Goal: Find specific fact

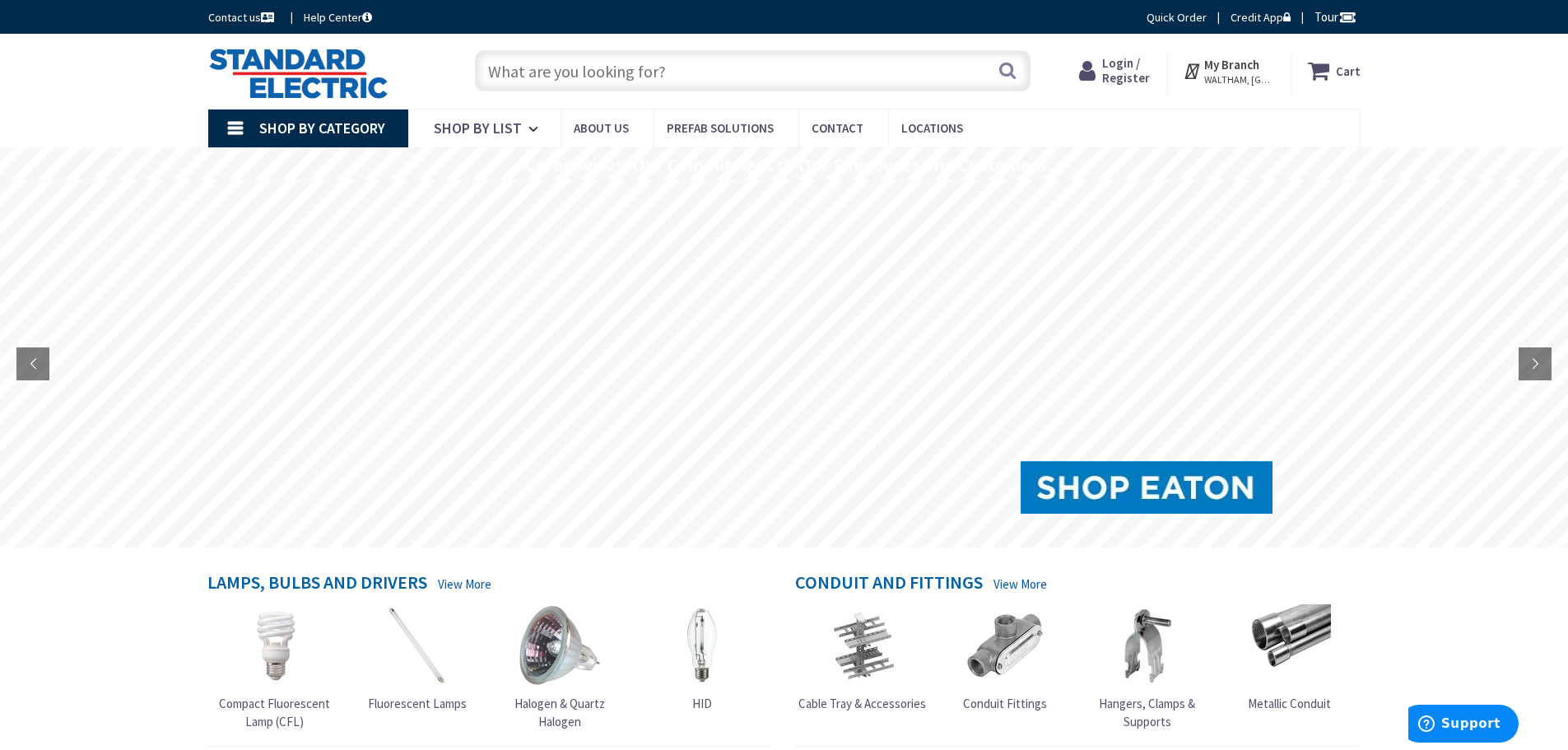
click at [576, 77] on input "text" at bounding box center [753, 70] width 556 height 41
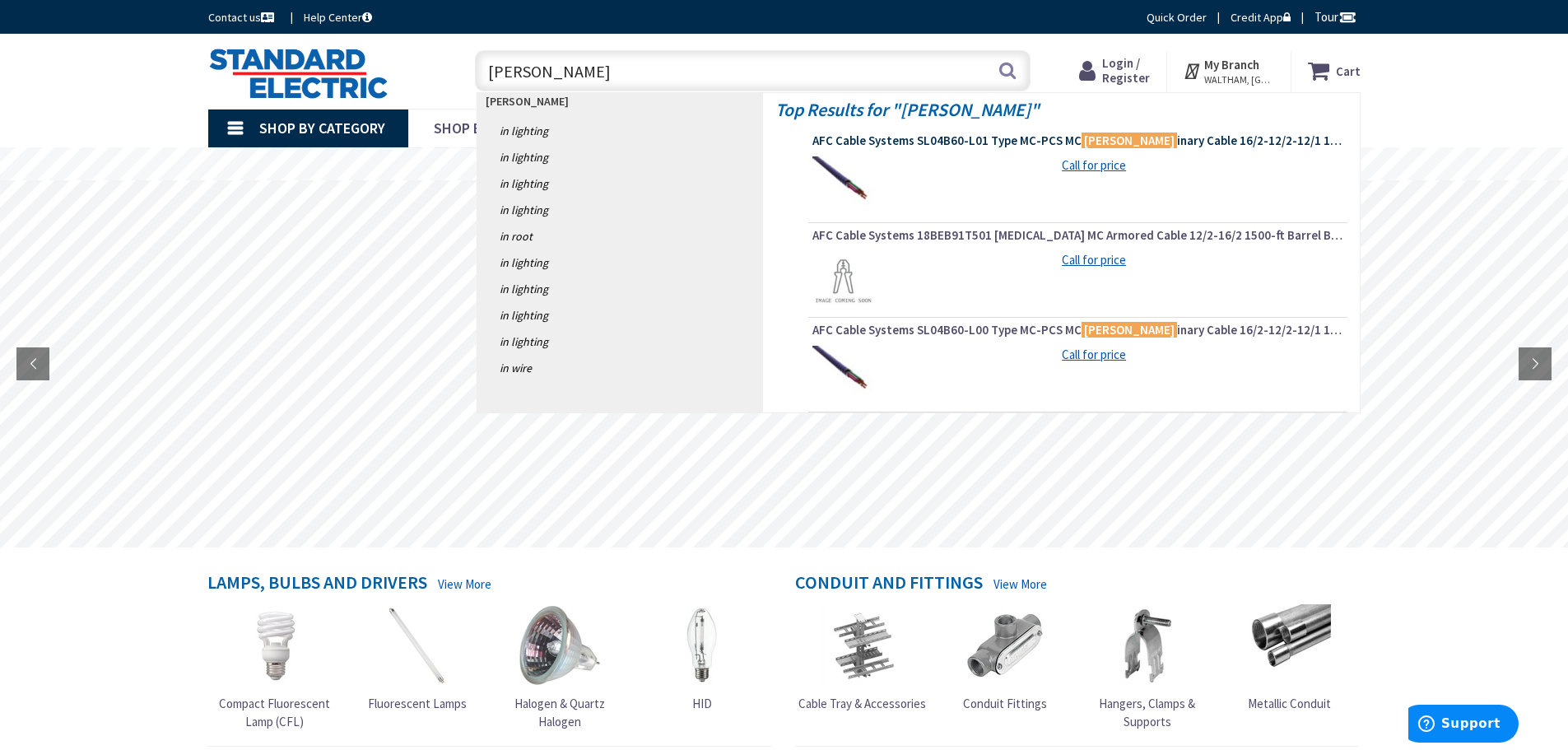
type input "LUM"
click at [1007, 137] on span "AFC Cable Systems SL04B60-L01 Type MC-PCS MC Lum inary Cable 16/2-12/2-12/1 100…" at bounding box center [1078, 140] width 531 height 16
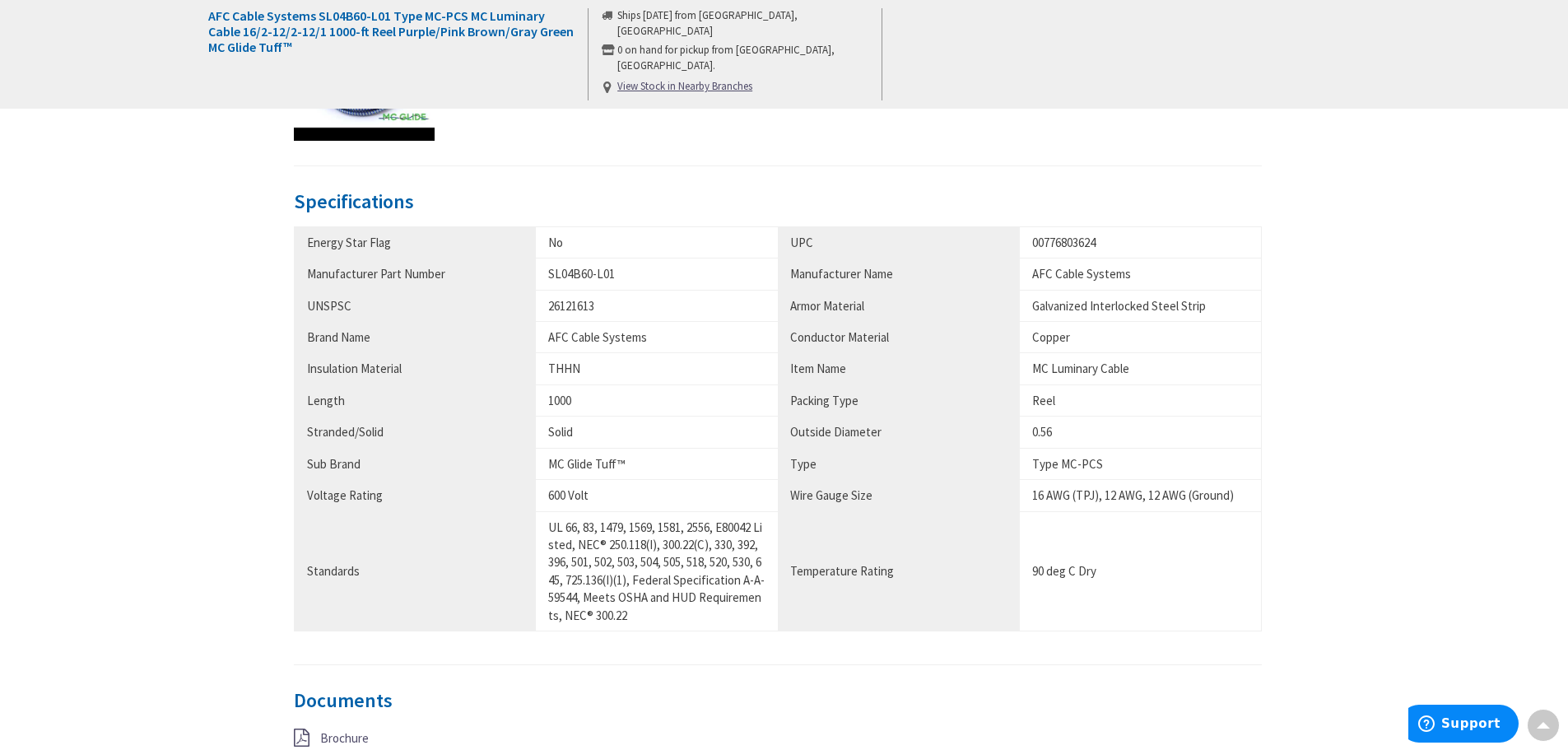
scroll to position [741, 0]
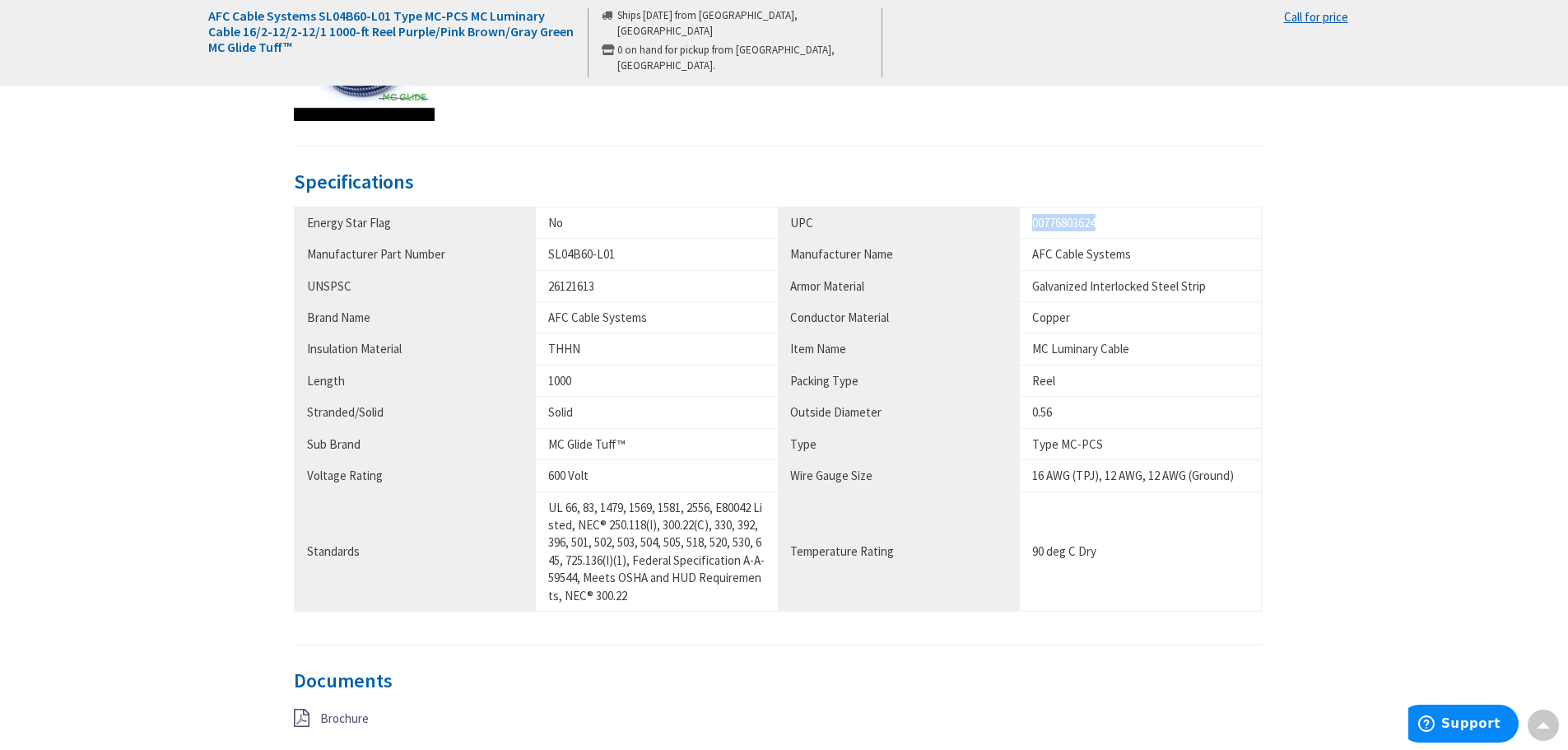
drag, startPoint x: 1100, startPoint y: 220, endPoint x: 1025, endPoint y: 220, distance: 75.0
click at [1025, 220] on td "00776803624" at bounding box center [1140, 221] width 242 height 31
copy div "00776803624"
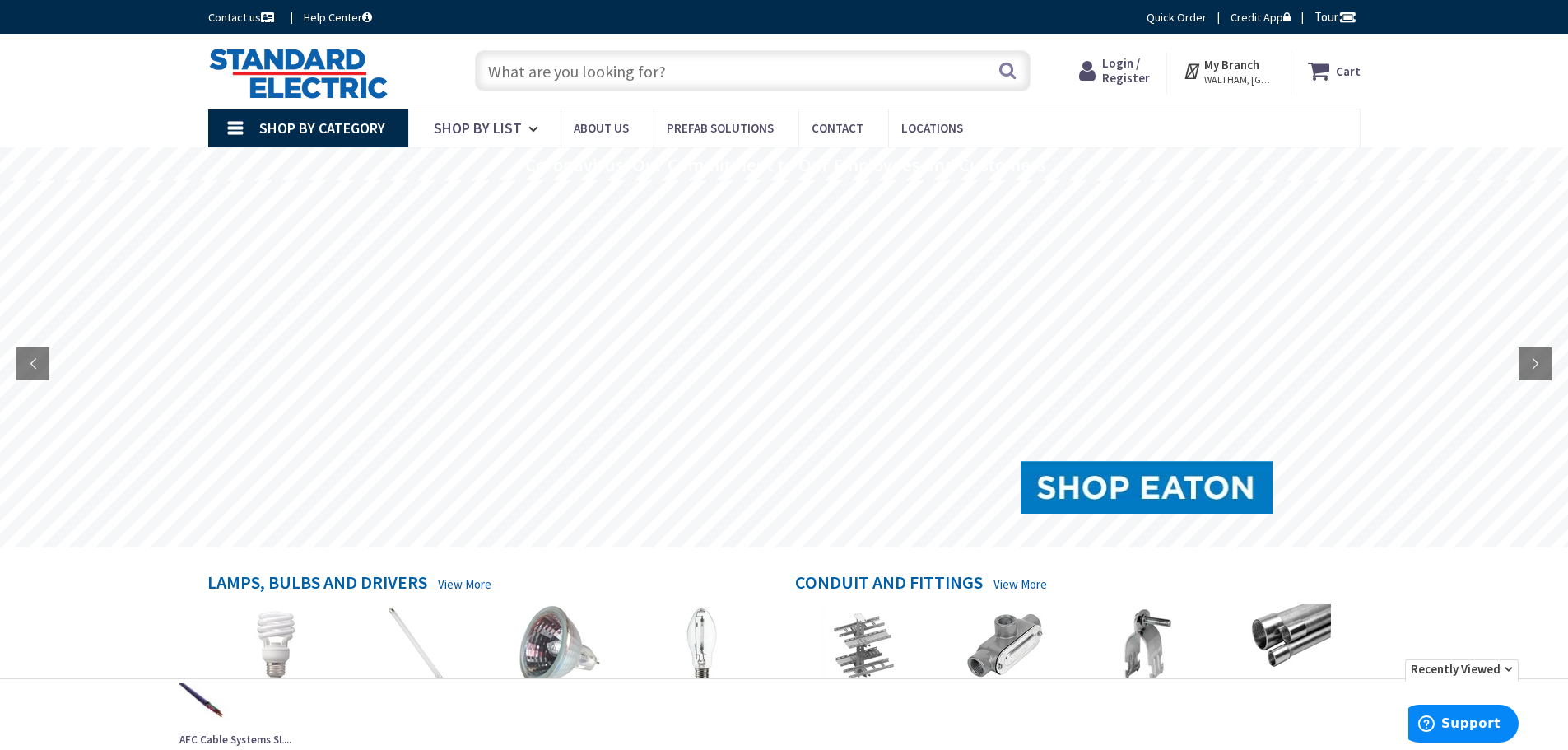
click at [679, 77] on input "text" at bounding box center [753, 70] width 556 height 41
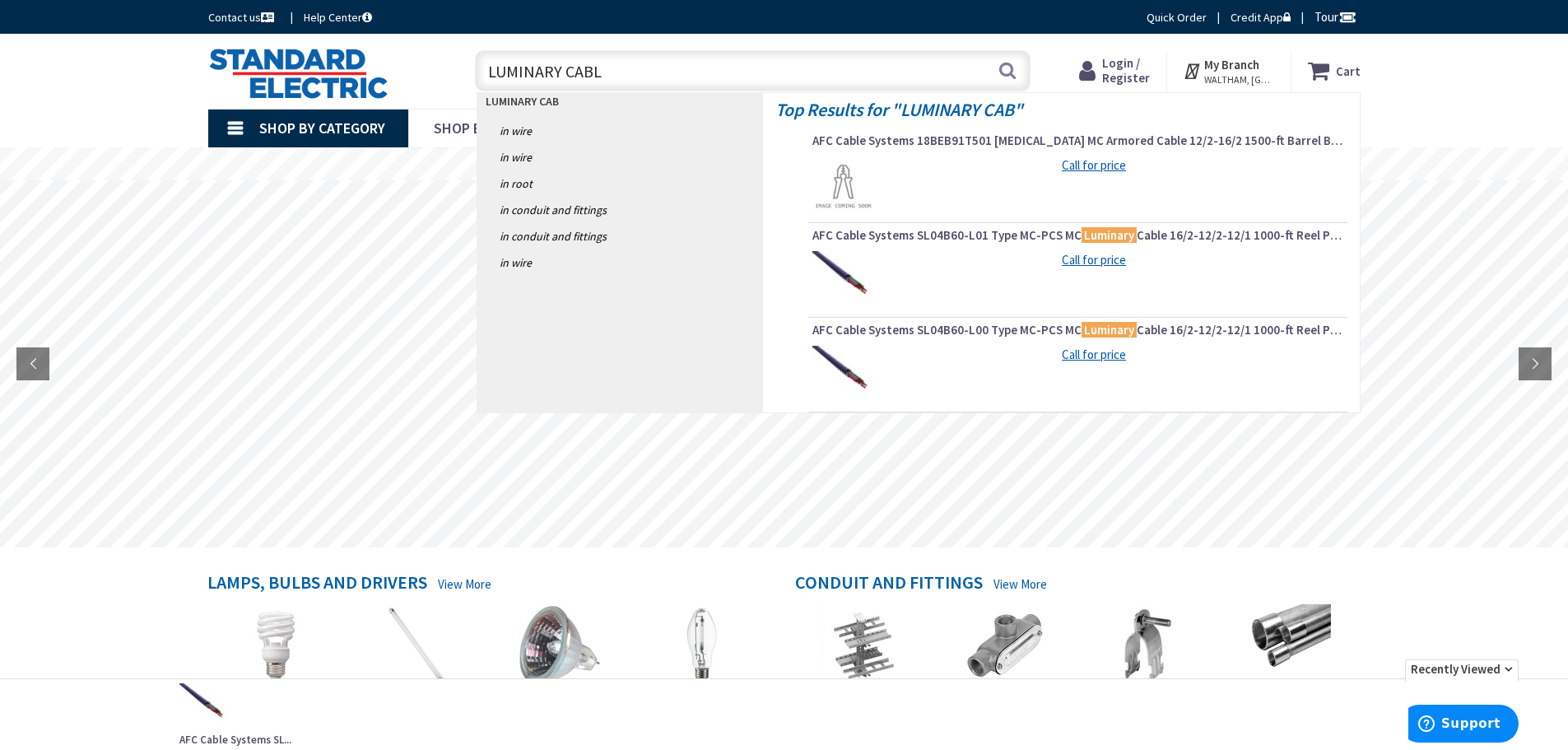
type input "LUMINARY CABLE"
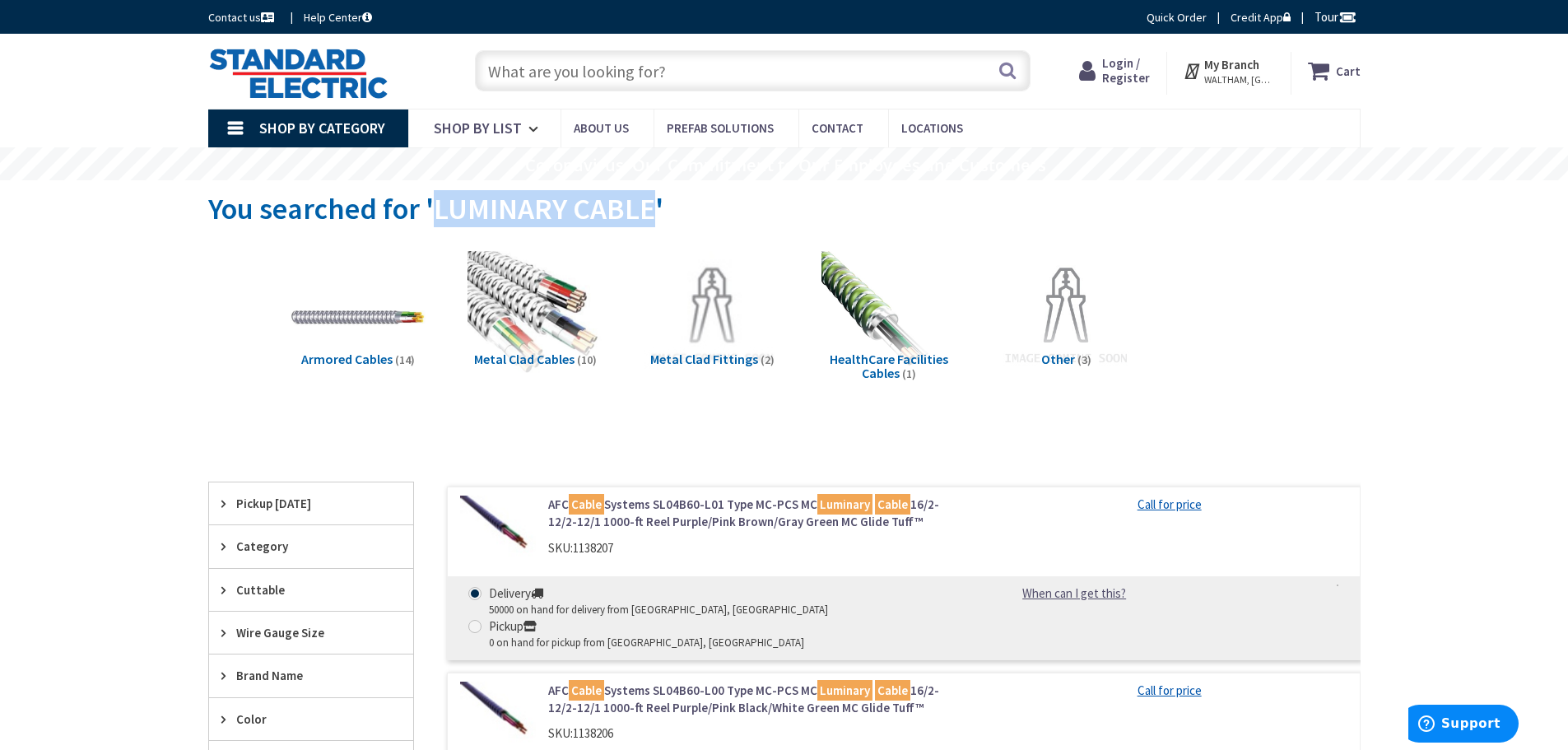
drag, startPoint x: 434, startPoint y: 206, endPoint x: 645, endPoint y: 224, distance: 211.8
click at [645, 224] on span "You searched for 'LUMINARY CABLE'" at bounding box center [435, 208] width 455 height 37
copy span "LUMINARY CABLE"
